Goal: Task Accomplishment & Management: Manage account settings

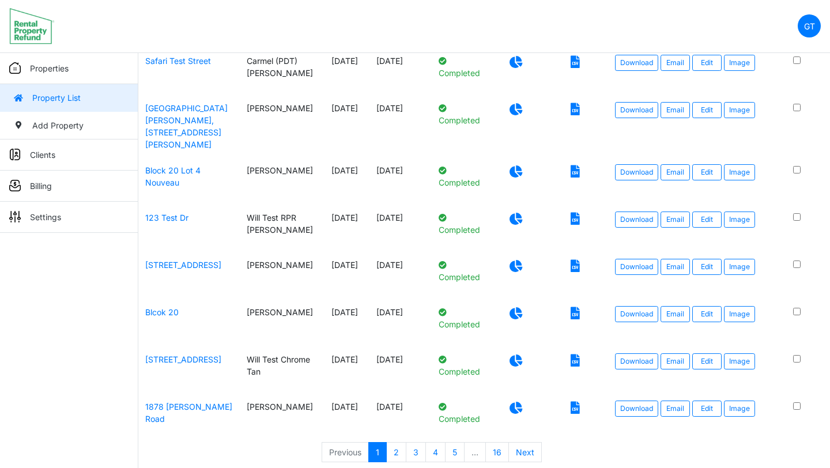
scroll to position [192, 0]
click at [207, 400] on link "1878 Gary Walls Road" at bounding box center [188, 411] width 87 height 22
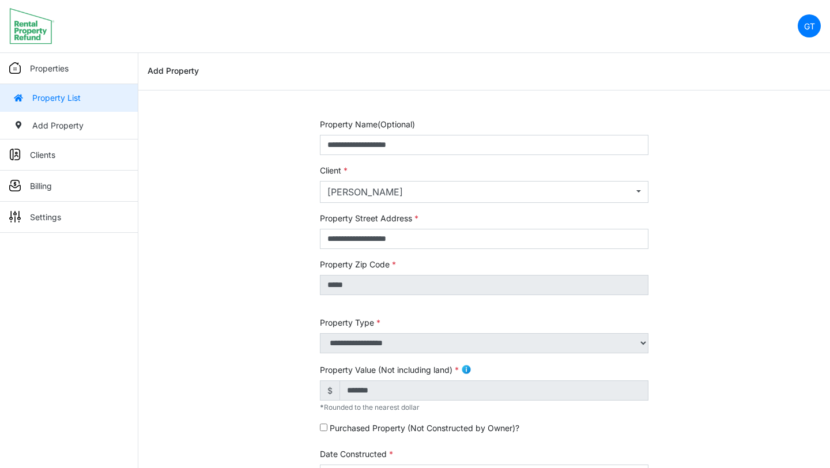
click at [41, 157] on p "Clients" at bounding box center [42, 155] width 25 height 12
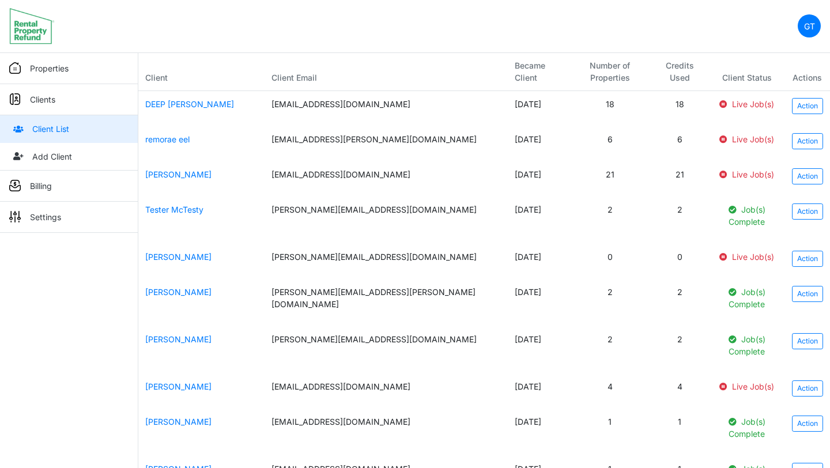
scroll to position [61, 0]
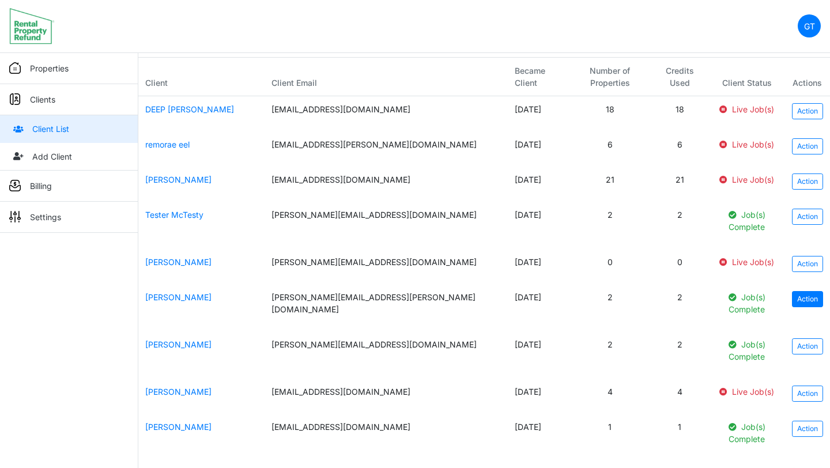
click at [796, 291] on link "Action" at bounding box center [807, 299] width 31 height 16
click at [812, 291] on link "Action" at bounding box center [807, 299] width 31 height 16
click at [805, 291] on link "Action" at bounding box center [807, 299] width 31 height 16
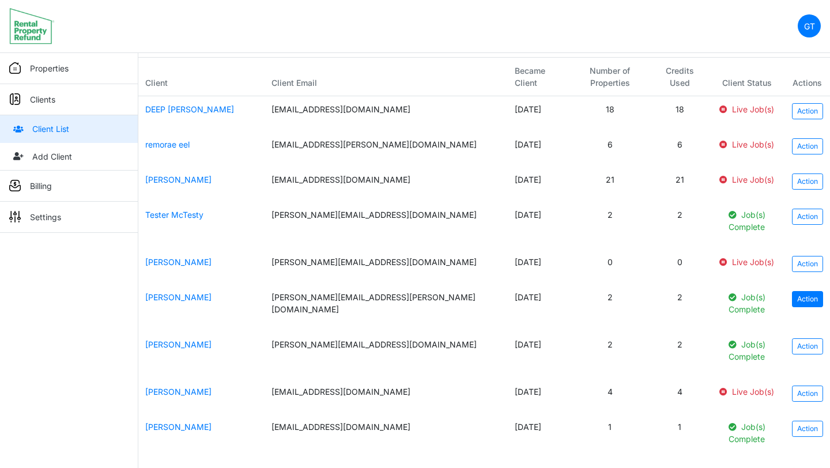
click at [805, 291] on link "Action" at bounding box center [807, 299] width 31 height 16
click at [189, 292] on link "Bobby Kurpinsky" at bounding box center [178, 297] width 66 height 10
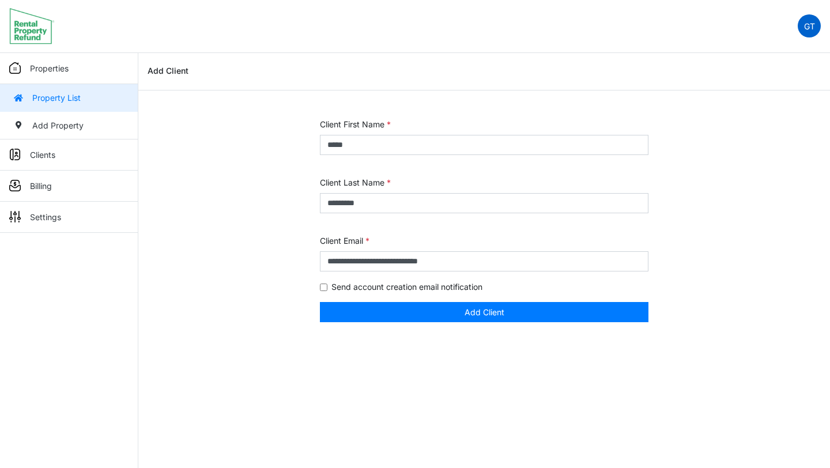
click at [800, 27] on link "GT" at bounding box center [808, 25] width 23 height 23
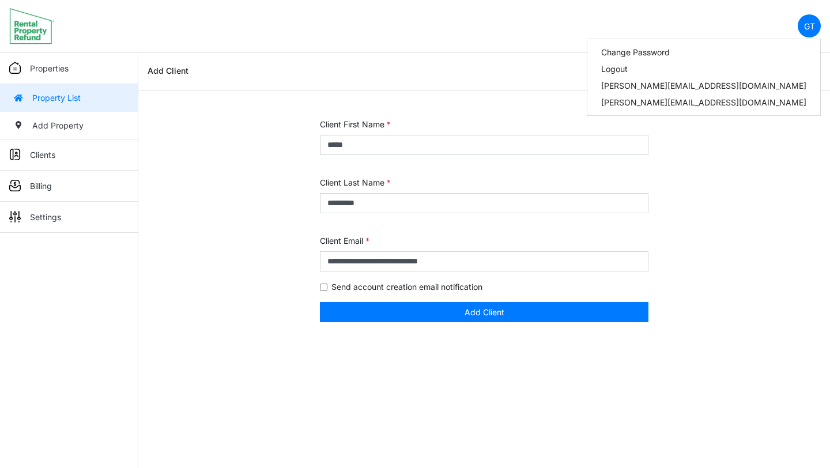
click at [729, 99] on div "Change Password Logout gloria@rentalpropertyrefund.com gloria@rentalpropertyref…" at bounding box center [704, 77] width 234 height 77
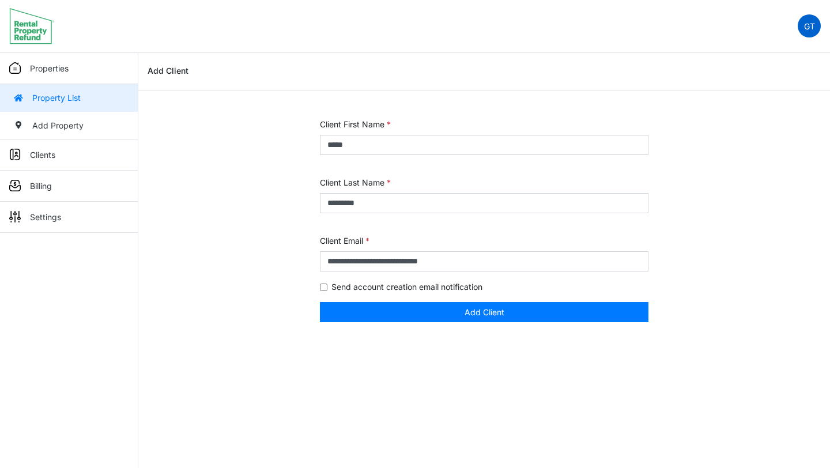
click at [808, 29] on p "GT" at bounding box center [809, 26] width 11 height 12
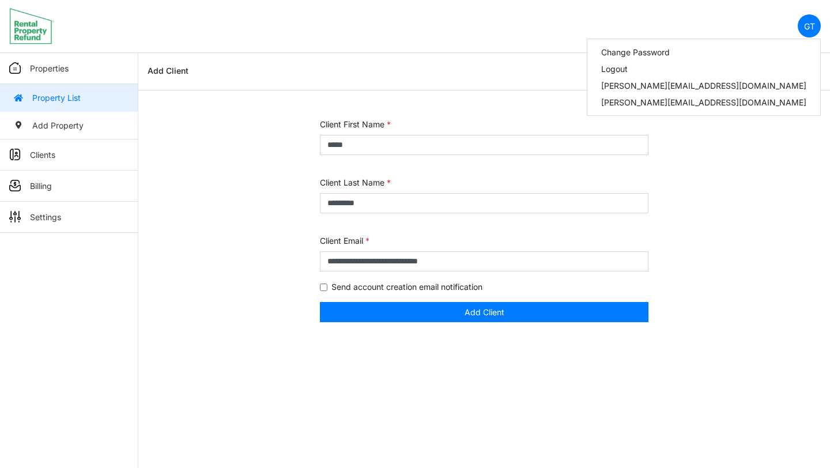
click at [742, 87] on div "Change Password Logout gloria@rentalpropertyrefund.com gloria@rentalpropertyref…" at bounding box center [704, 77] width 234 height 77
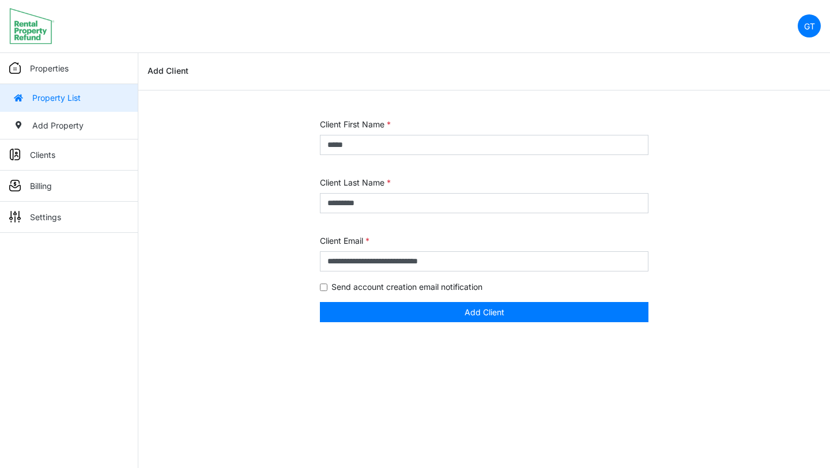
click at [48, 67] on p "Properties" at bounding box center [49, 68] width 39 height 12
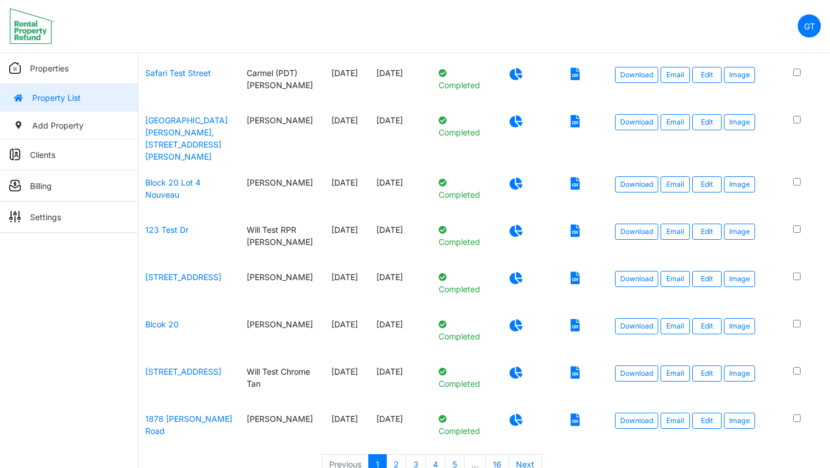
scroll to position [192, 0]
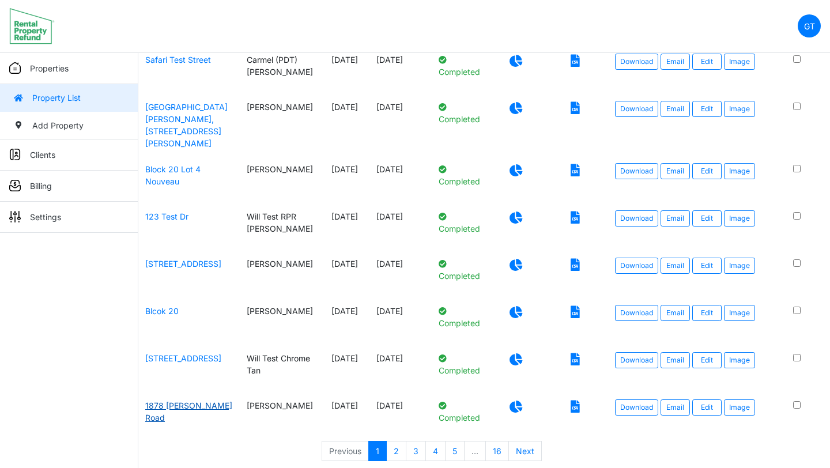
click at [192, 400] on link "1878 [PERSON_NAME] Road" at bounding box center [188, 411] width 87 height 22
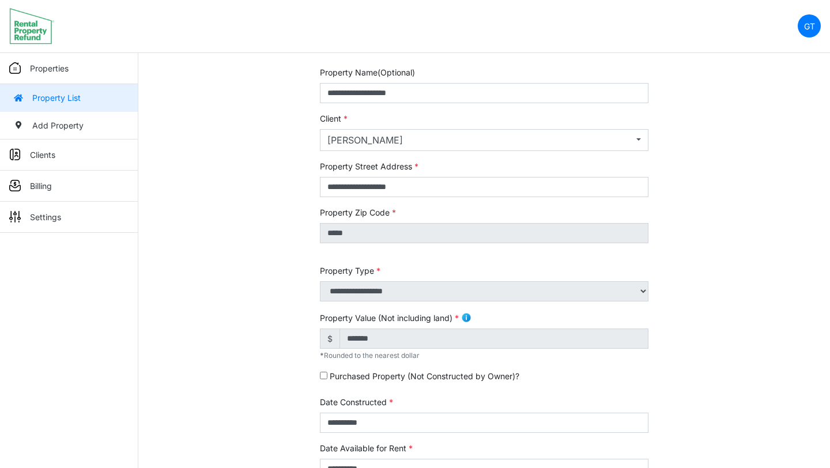
scroll to position [20, 0]
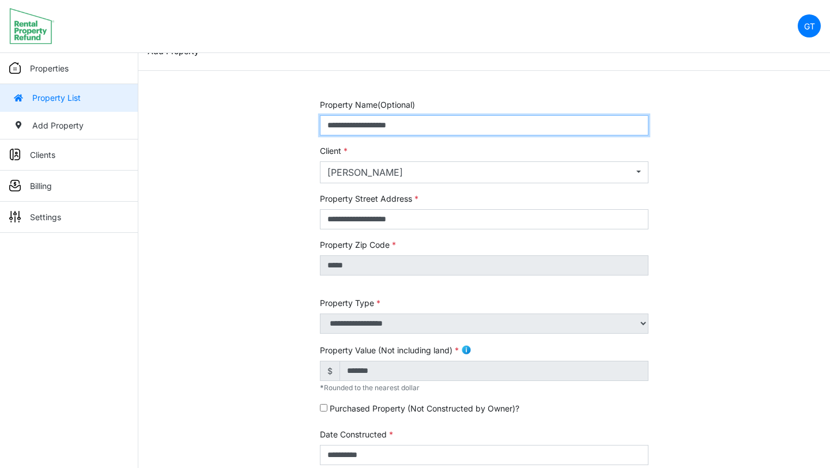
drag, startPoint x: 325, startPoint y: 126, endPoint x: 413, endPoint y: 125, distance: 88.2
click at [413, 125] on input "**********" at bounding box center [484, 125] width 328 height 20
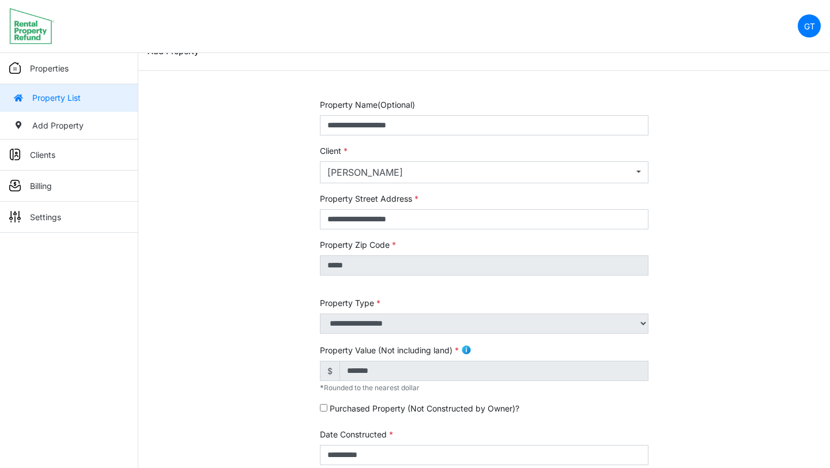
click at [54, 68] on p "Properties" at bounding box center [49, 68] width 39 height 12
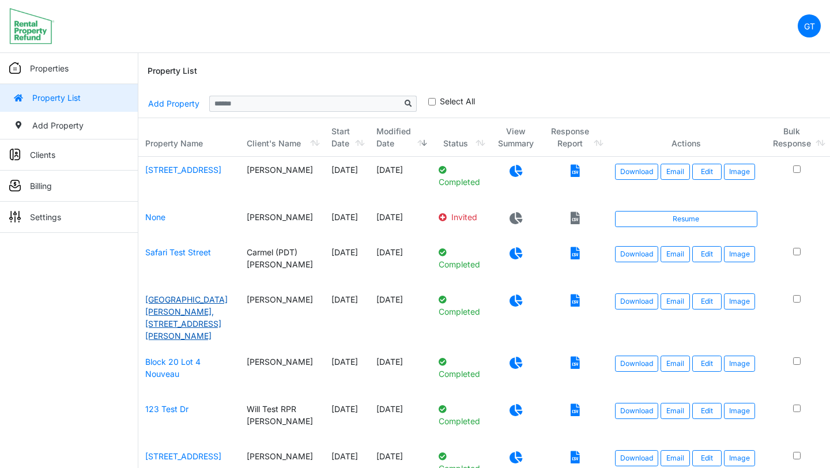
click at [175, 308] on link "[GEOGRAPHIC_DATA][PERSON_NAME], [STREET_ADDRESS][PERSON_NAME]" at bounding box center [186, 317] width 82 height 46
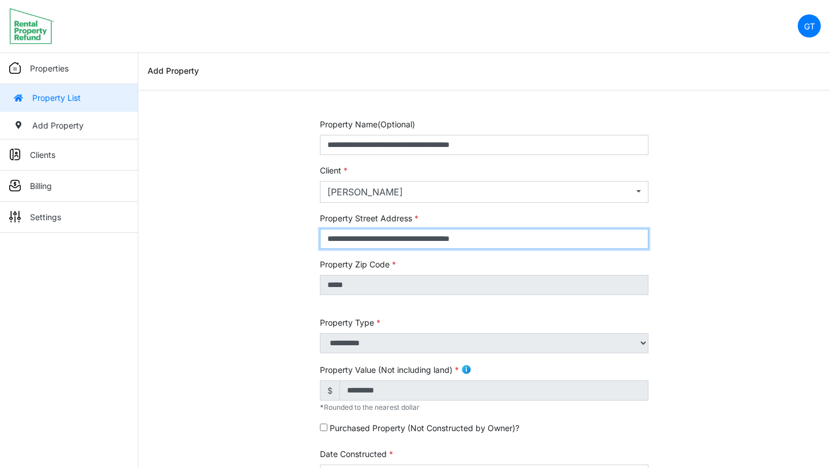
click at [373, 237] on input "**********" at bounding box center [484, 239] width 328 height 20
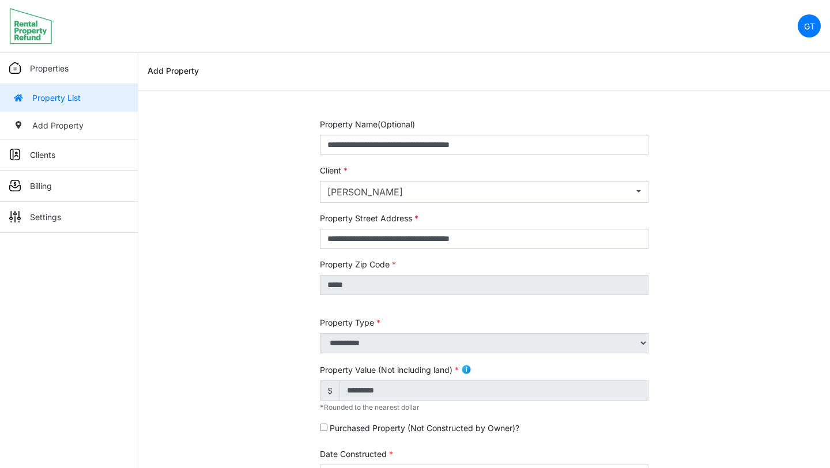
click at [60, 75] on link "Properties" at bounding box center [69, 68] width 138 height 31
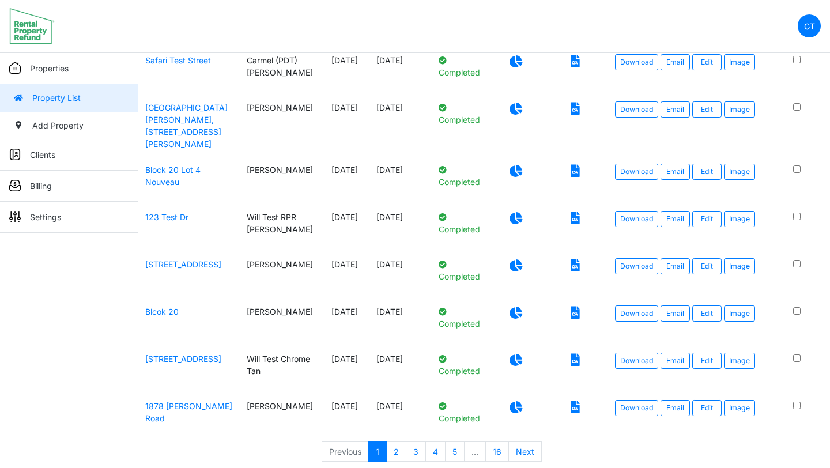
scroll to position [192, 0]
click at [168, 259] on link "1100 prospect street, ewing, nj" at bounding box center [183, 264] width 76 height 10
